Goal: Task Accomplishment & Management: Manage account settings

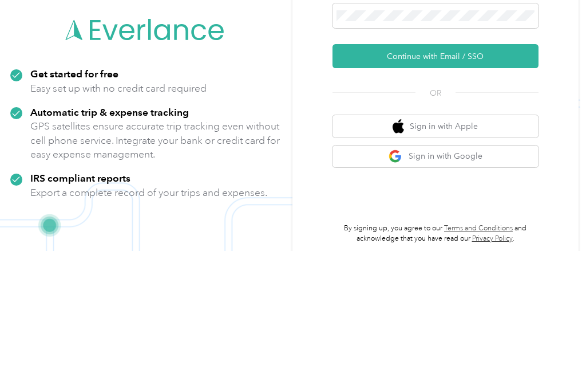
click at [451, 162] on button "Continue with Email / SSO" at bounding box center [435, 174] width 206 height 24
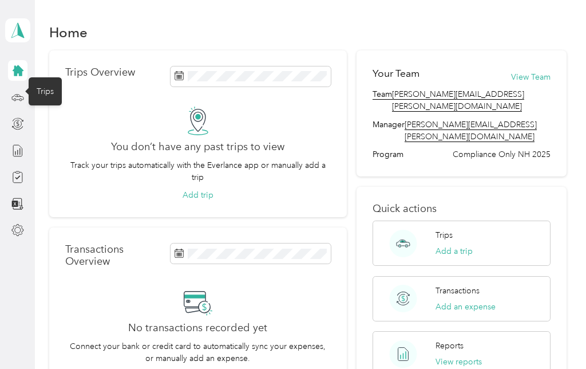
click at [19, 102] on icon at bounding box center [17, 97] width 13 height 13
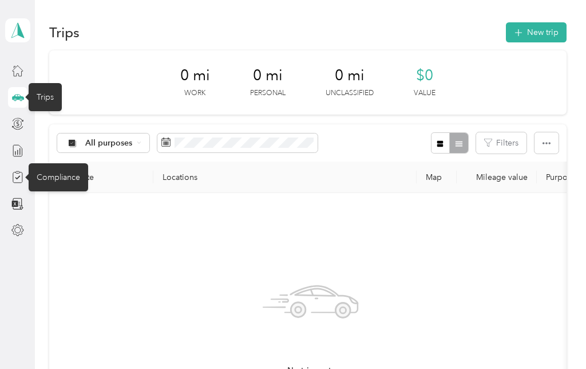
click at [17, 181] on icon at bounding box center [17, 177] width 13 height 13
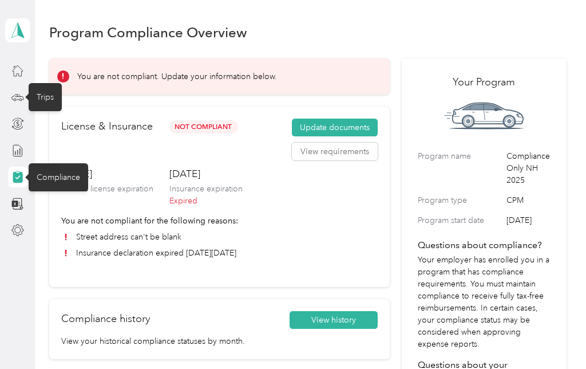
click at [330, 128] on button "Update documents" at bounding box center [335, 127] width 86 height 18
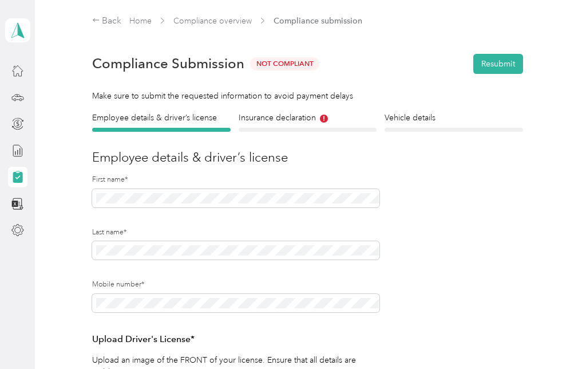
click at [282, 116] on h4 "Insurance declaration" at bounding box center [308, 118] width 138 height 12
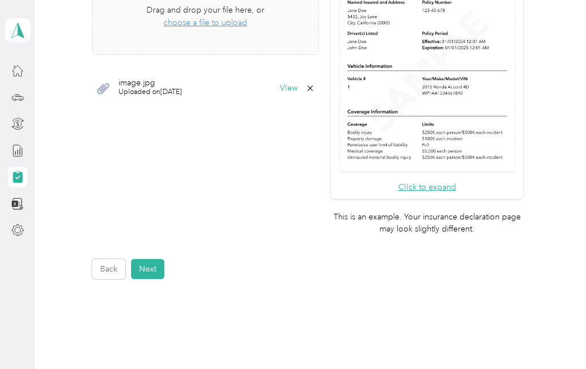
scroll to position [414, 0]
click at [152, 259] on button "Next" at bounding box center [147, 269] width 33 height 20
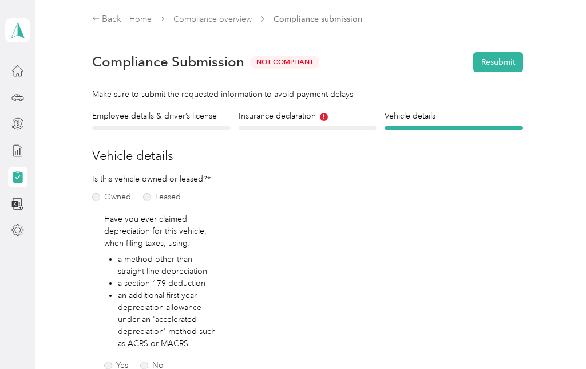
scroll to position [1, 0]
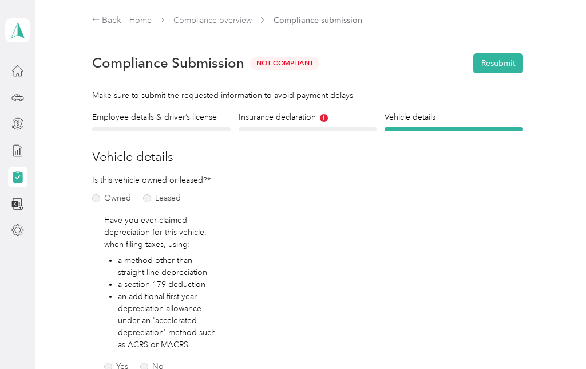
click at [141, 117] on h4 "Employee details & driver’s license" at bounding box center [161, 117] width 138 height 12
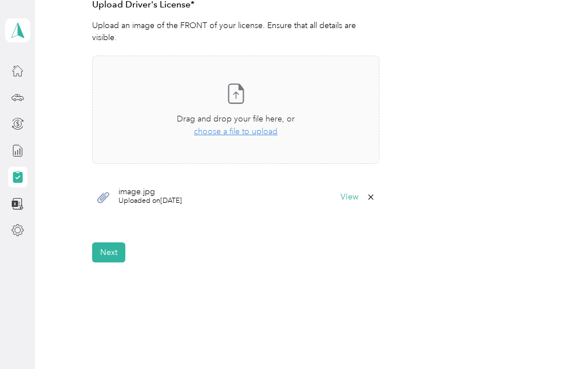
scroll to position [333, 0]
click at [107, 243] on button "Next" at bounding box center [108, 253] width 33 height 20
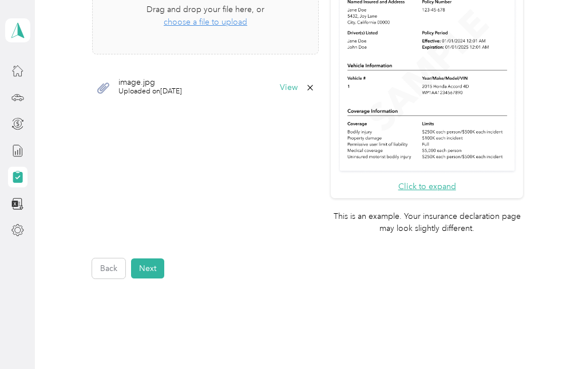
scroll to position [414, 0]
click at [152, 259] on button "Next" at bounding box center [147, 269] width 33 height 20
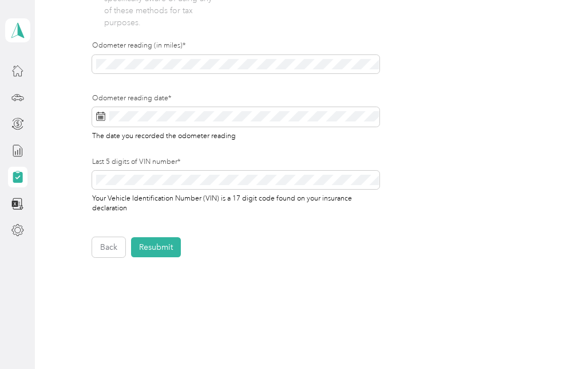
click at [167, 253] on button "Resubmit" at bounding box center [156, 247] width 50 height 20
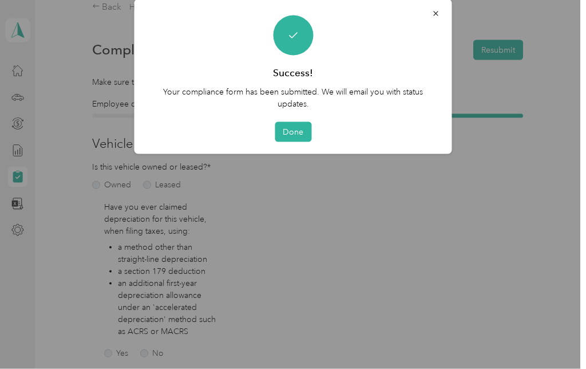
scroll to position [1, 0]
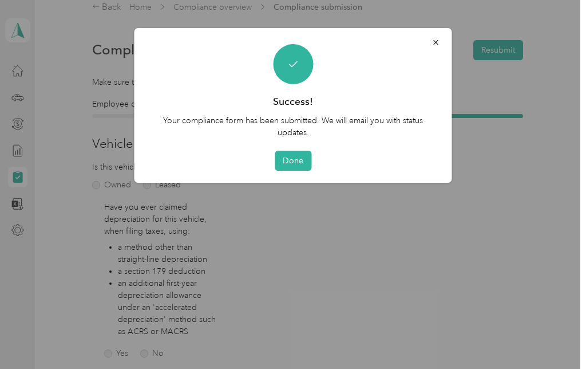
click at [293, 160] on button "Done" at bounding box center [293, 160] width 37 height 20
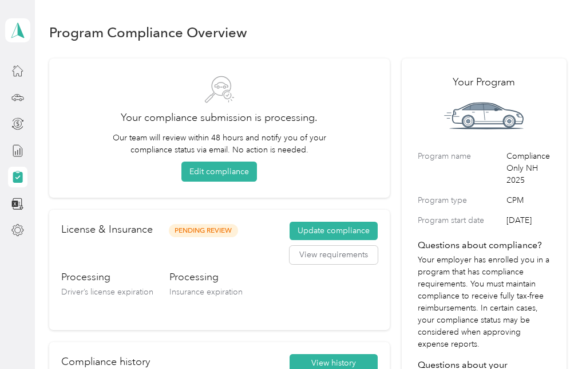
click at [236, 172] on button "Edit compliance" at bounding box center [219, 171] width 76 height 20
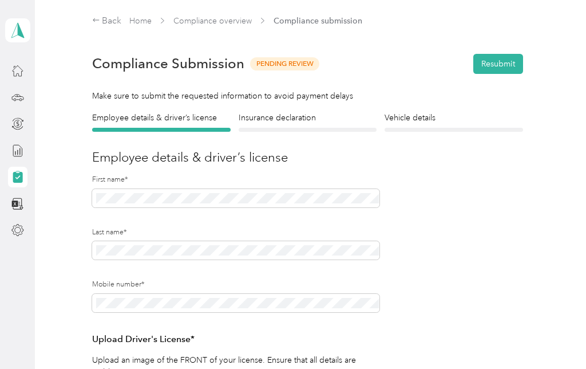
click at [23, 68] on icon at bounding box center [17, 70] width 13 height 13
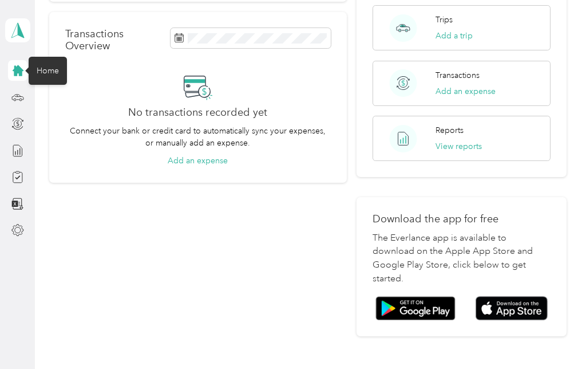
scroll to position [215, 0]
click at [27, 89] on div at bounding box center [17, 97] width 19 height 21
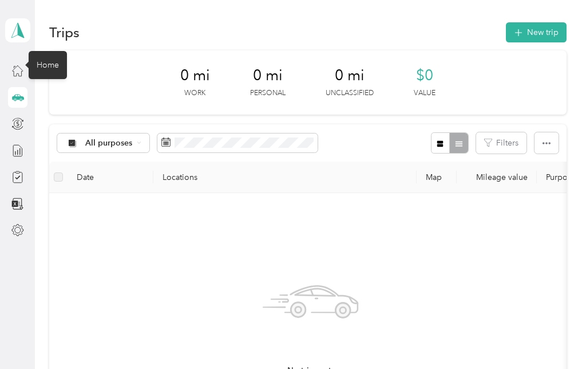
click at [16, 74] on icon at bounding box center [17, 70] width 13 height 13
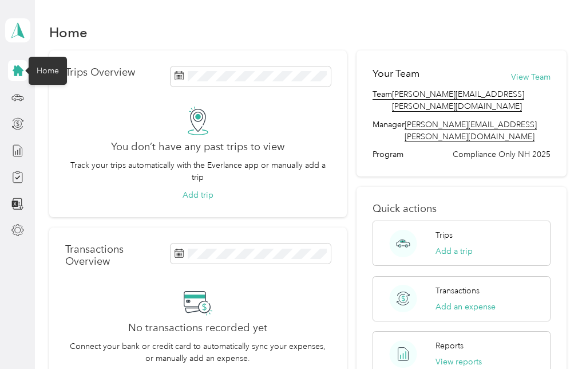
click at [18, 35] on icon at bounding box center [17, 30] width 17 height 16
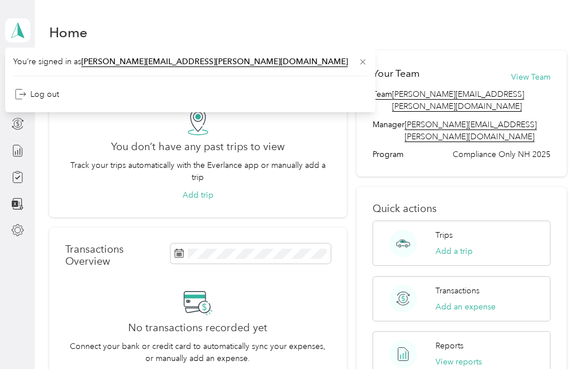
click at [314, 27] on div "Home" at bounding box center [307, 32] width 517 height 24
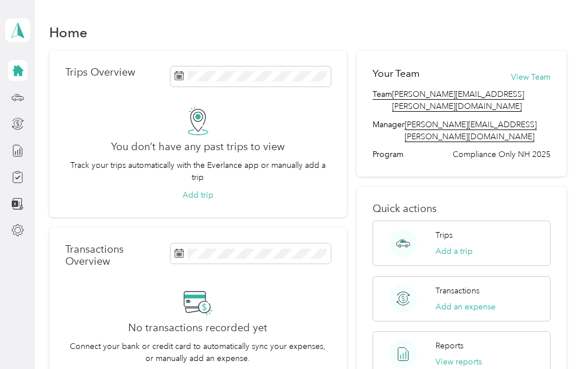
click at [19, 231] on icon at bounding box center [17, 230] width 13 height 13
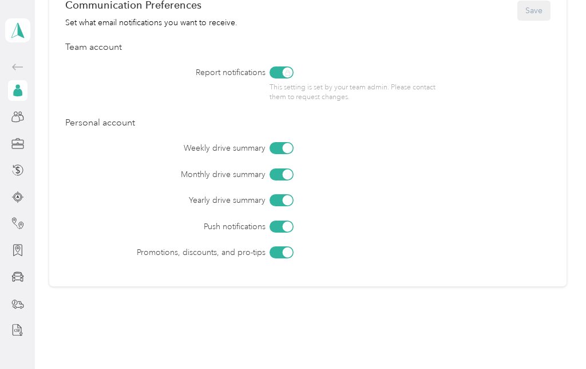
scroll to position [508, 0]
click at [282, 142] on div at bounding box center [282, 148] width 24 height 12
click at [284, 173] on div at bounding box center [282, 175] width 24 height 12
click at [288, 200] on div at bounding box center [287, 201] width 10 height 10
click at [283, 253] on div at bounding box center [282, 253] width 24 height 12
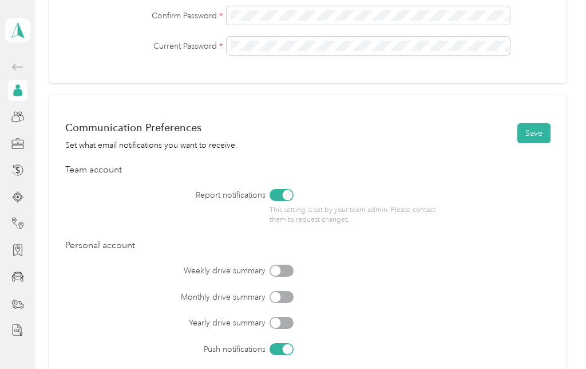
scroll to position [384, 0]
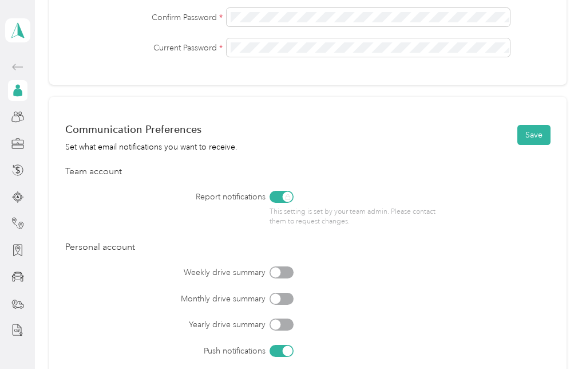
click at [542, 134] on button "Save" at bounding box center [533, 135] width 33 height 20
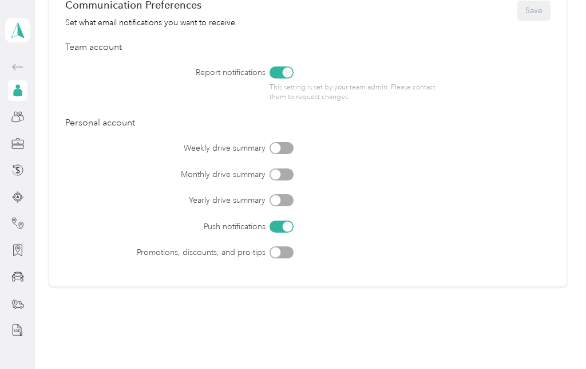
scroll to position [508, 0]
click at [23, 117] on icon at bounding box center [21, 117] width 6 height 6
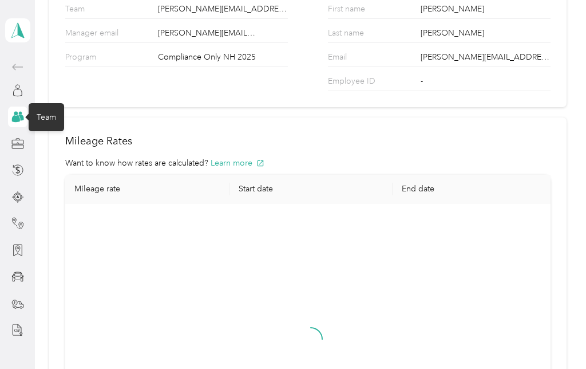
scroll to position [45, 0]
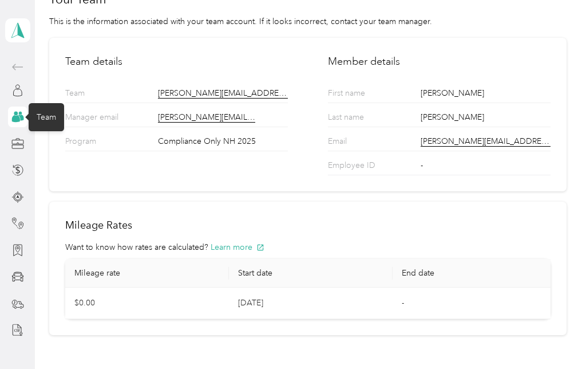
click at [21, 144] on icon at bounding box center [17, 143] width 13 height 13
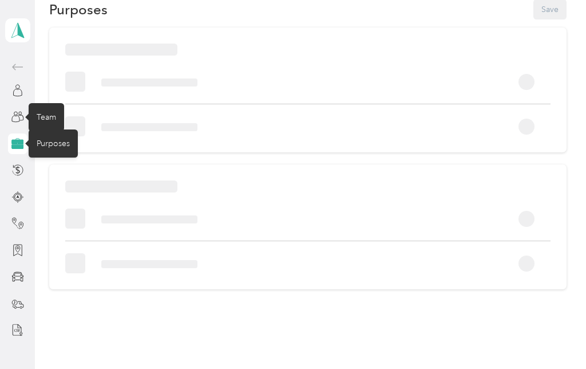
scroll to position [37, 0]
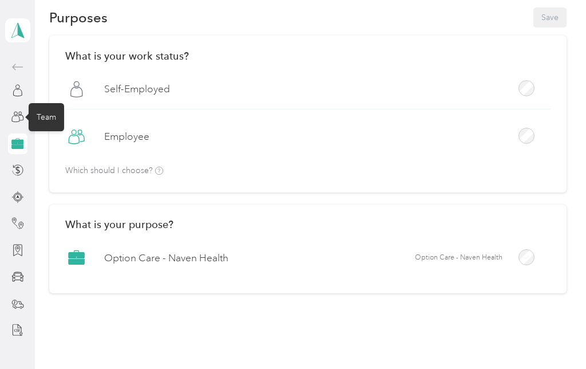
click at [20, 142] on icon at bounding box center [16, 142] width 11 height 4
click at [17, 114] on icon at bounding box center [17, 116] width 13 height 13
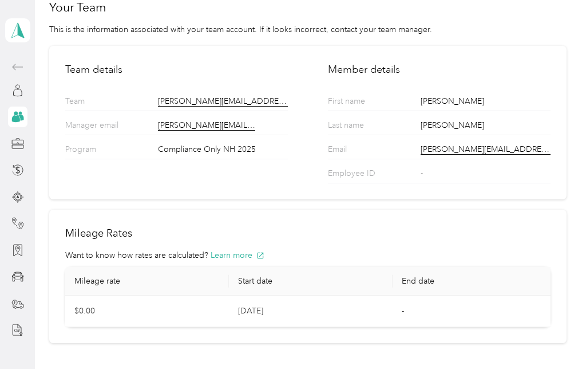
click at [22, 113] on icon at bounding box center [17, 116] width 13 height 13
